Goal: Entertainment & Leisure: Consume media (video, audio)

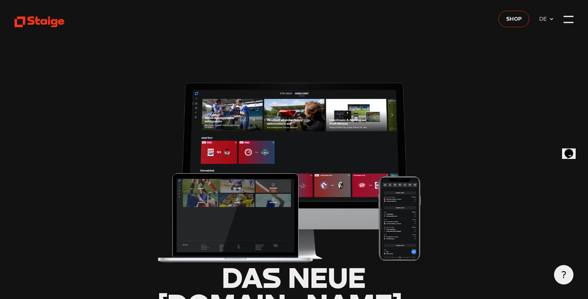
type input "0.8"
click at [567, 19] on div at bounding box center [568, 20] width 10 height 10
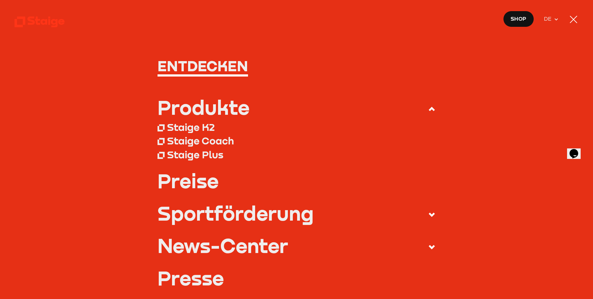
click at [574, 18] on div at bounding box center [573, 19] width 7 height 7
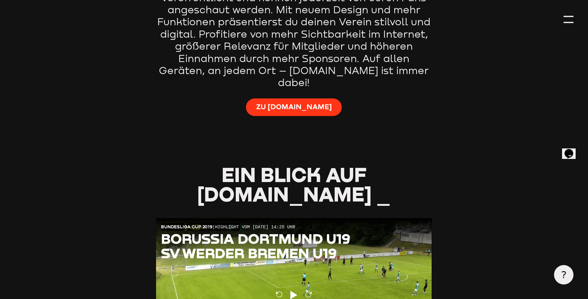
type input "0.8"
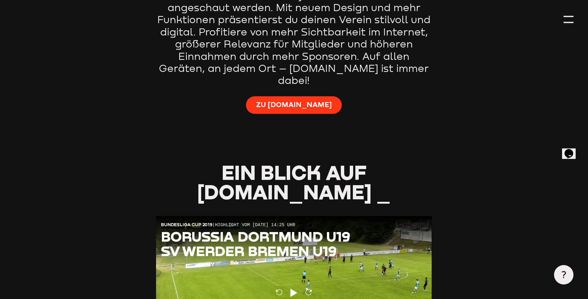
scroll to position [494, 0]
click at [283, 99] on span "Zu [DOMAIN_NAME]" at bounding box center [294, 104] width 76 height 10
